Goal: Task Accomplishment & Management: Manage account settings

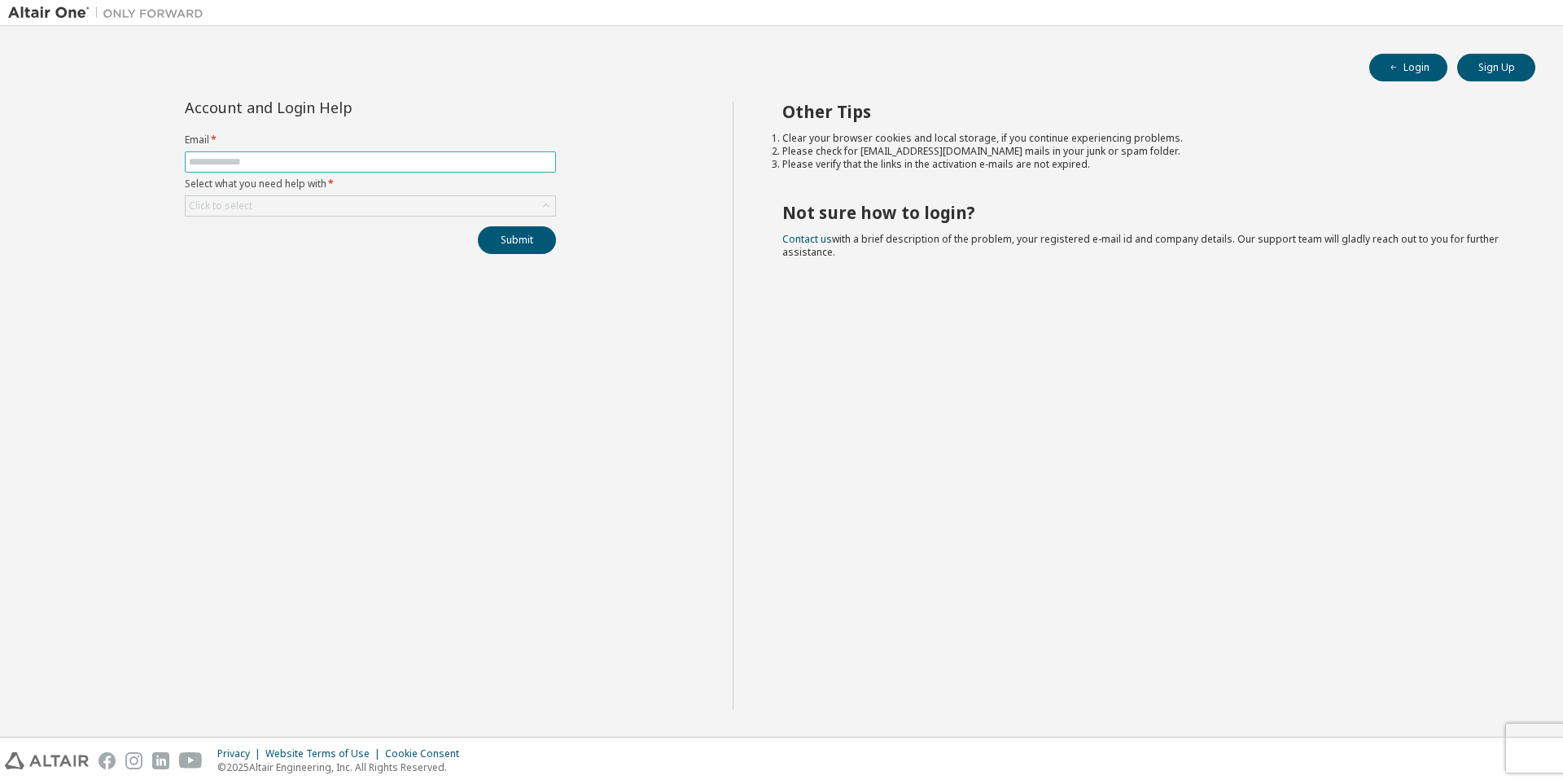
click at [442, 170] on span at bounding box center [370, 162] width 371 height 21
click at [462, 160] on input "text" at bounding box center [370, 162] width 363 height 13
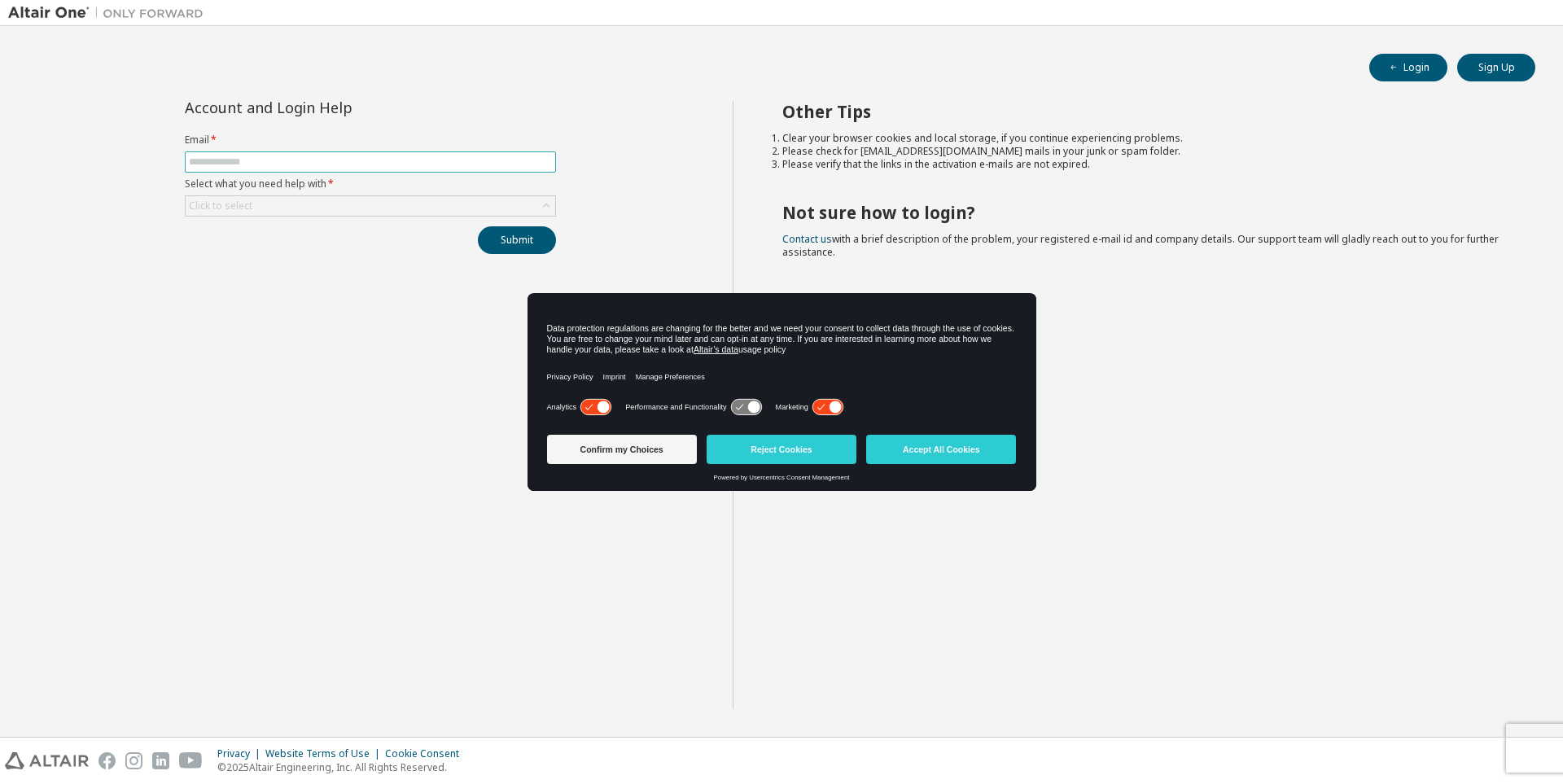
click at [426, 170] on span at bounding box center [370, 162] width 371 height 21
click at [431, 160] on input "text" at bounding box center [370, 162] width 363 height 13
type input "**********"
click at [413, 210] on div "Click to select" at bounding box center [370, 206] width 369 height 19
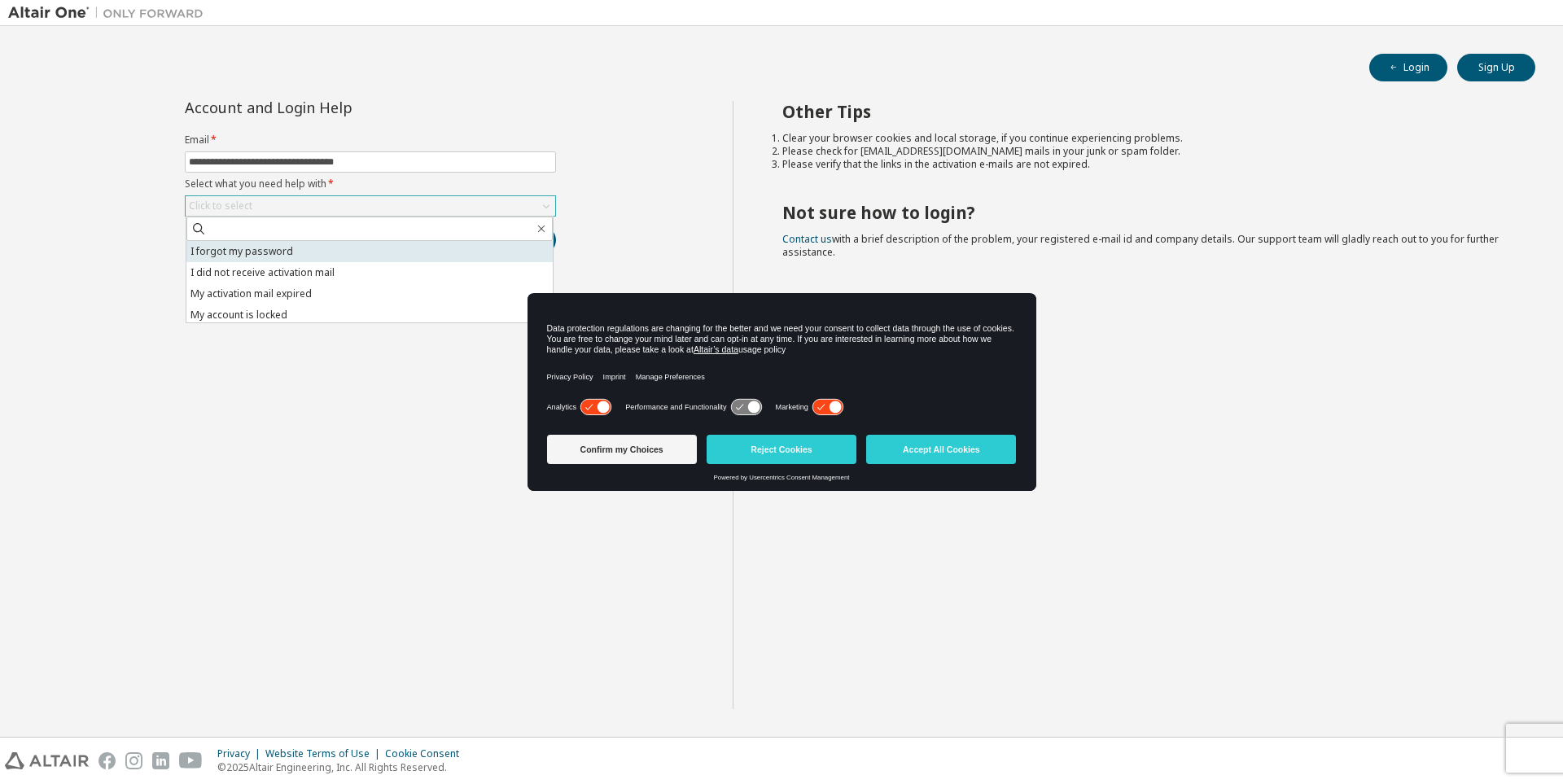
click at [403, 258] on li "I forgot my password" at bounding box center [369, 251] width 367 height 21
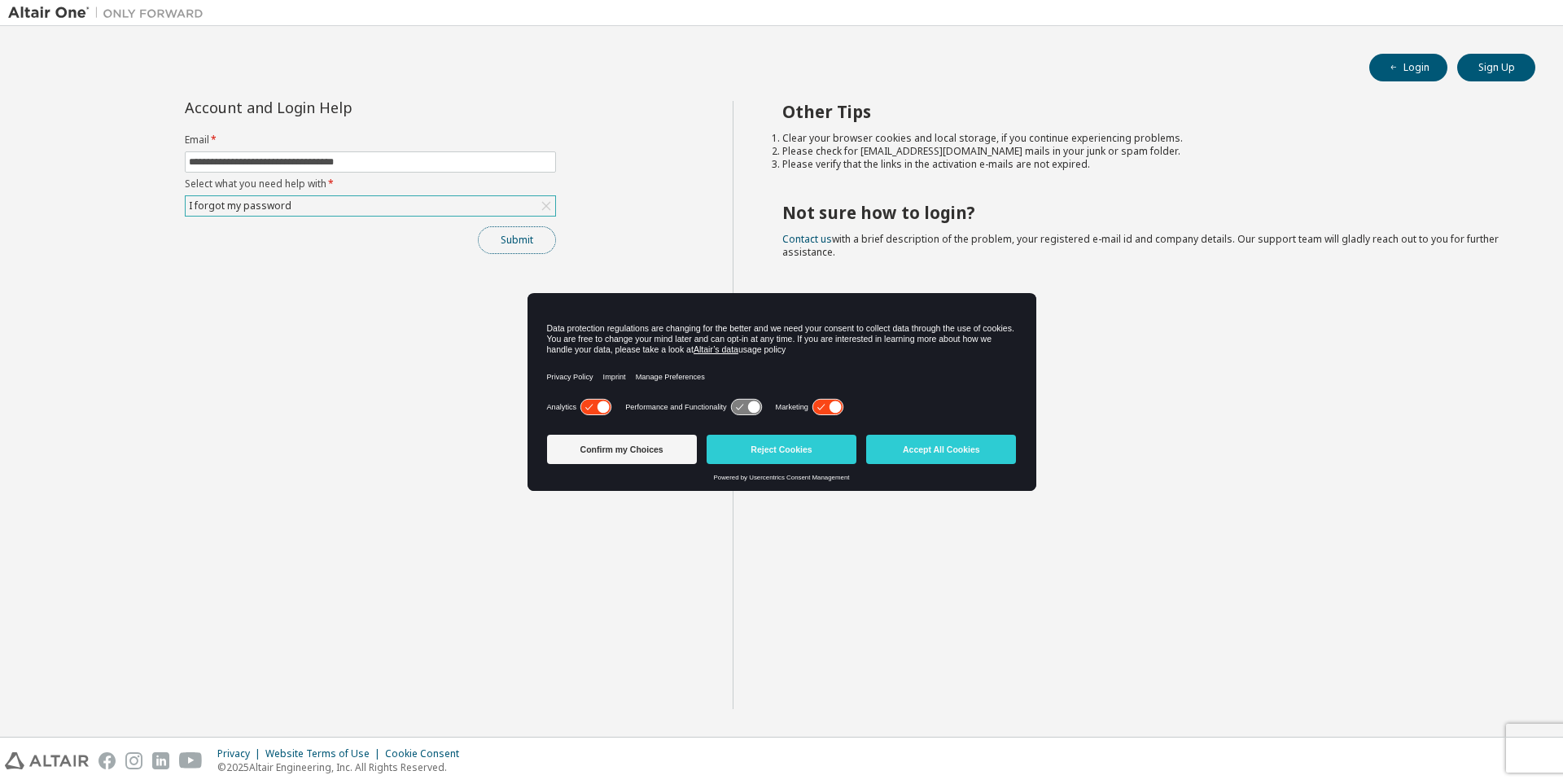
click at [492, 239] on button "Submit" at bounding box center [516, 241] width 78 height 28
click at [642, 452] on button "Confirm my Choices" at bounding box center [621, 449] width 150 height 29
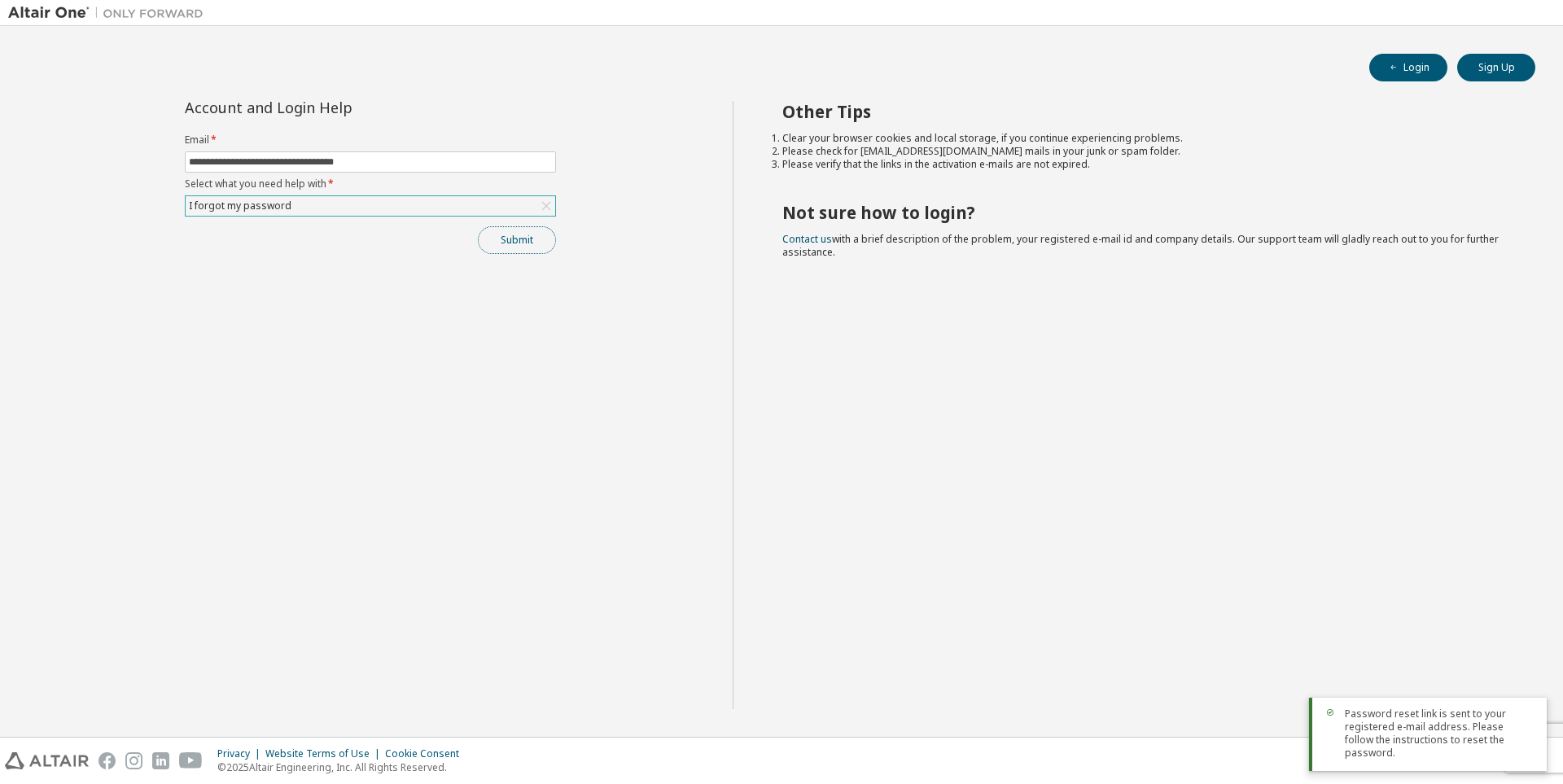
click at [534, 239] on button "Submit" at bounding box center [516, 241] width 78 height 28
drag, startPoint x: 762, startPoint y: 139, endPoint x: 802, endPoint y: 111, distance: 48.8
